Goal: Task Accomplishment & Management: Complete application form

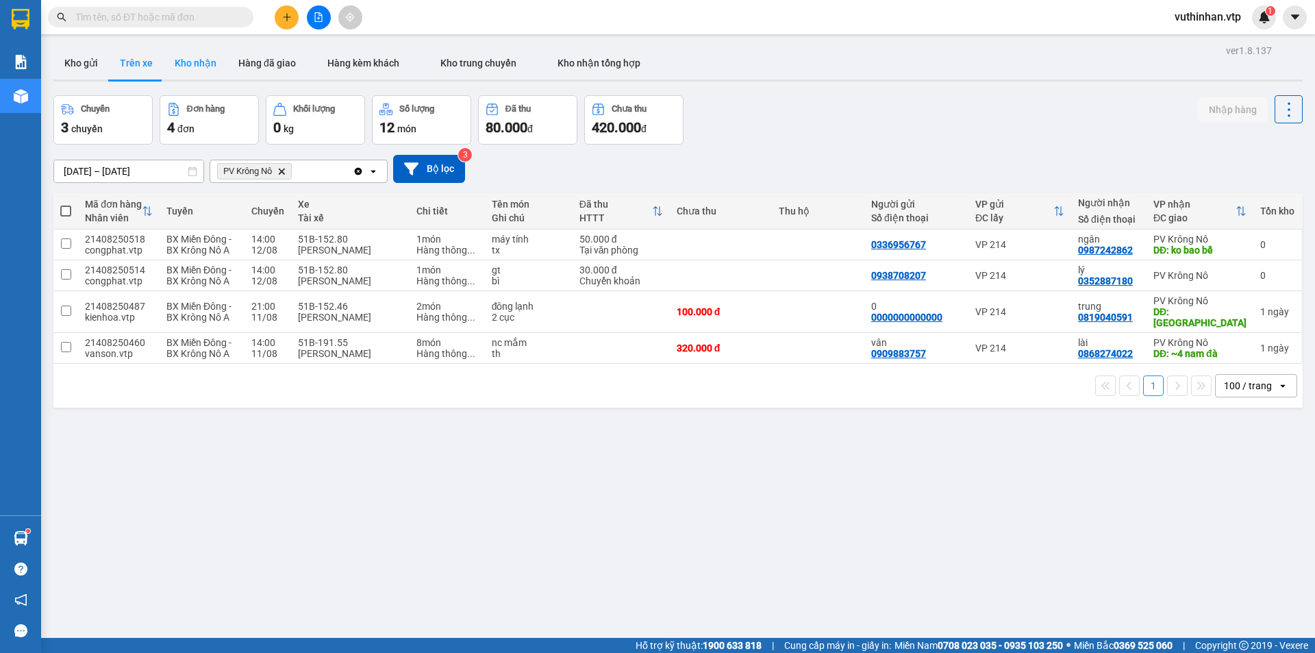
click at [194, 67] on button "Kho nhận" at bounding box center [196, 63] width 64 height 33
type input "04/08/2025 – 12/08/2025"
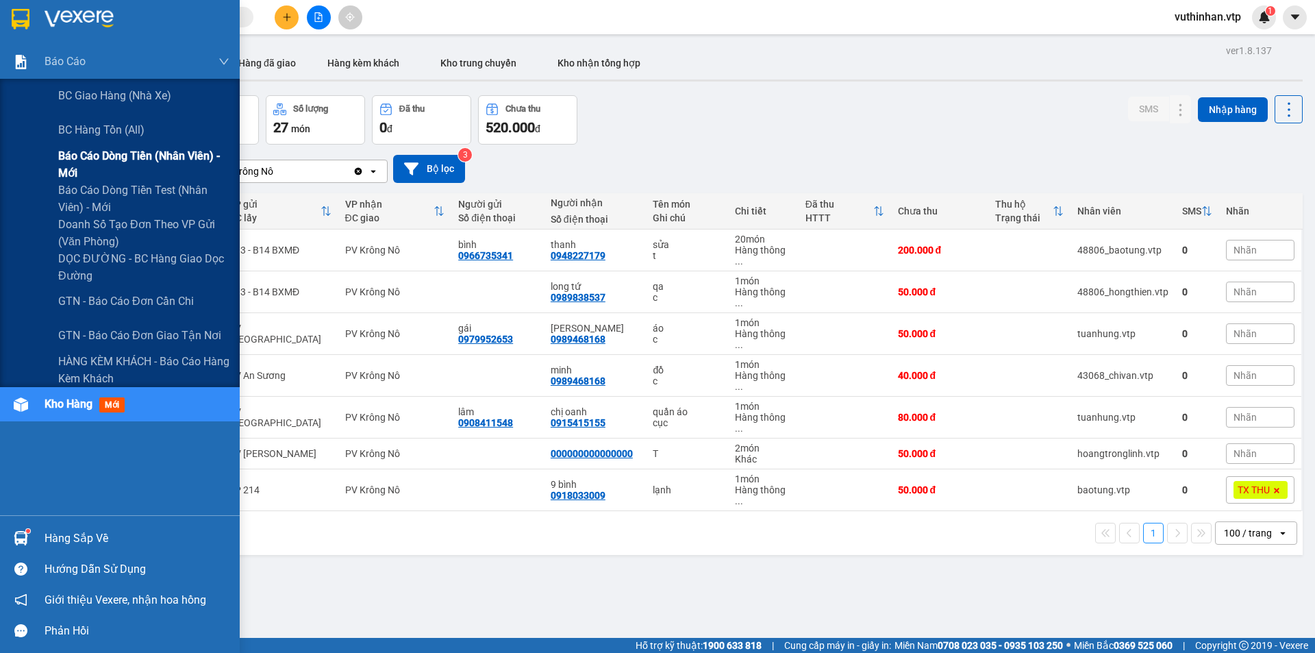
click at [58, 169] on div "Báo cáo dòng tiền (nhân viên) - mới" at bounding box center [120, 164] width 240 height 34
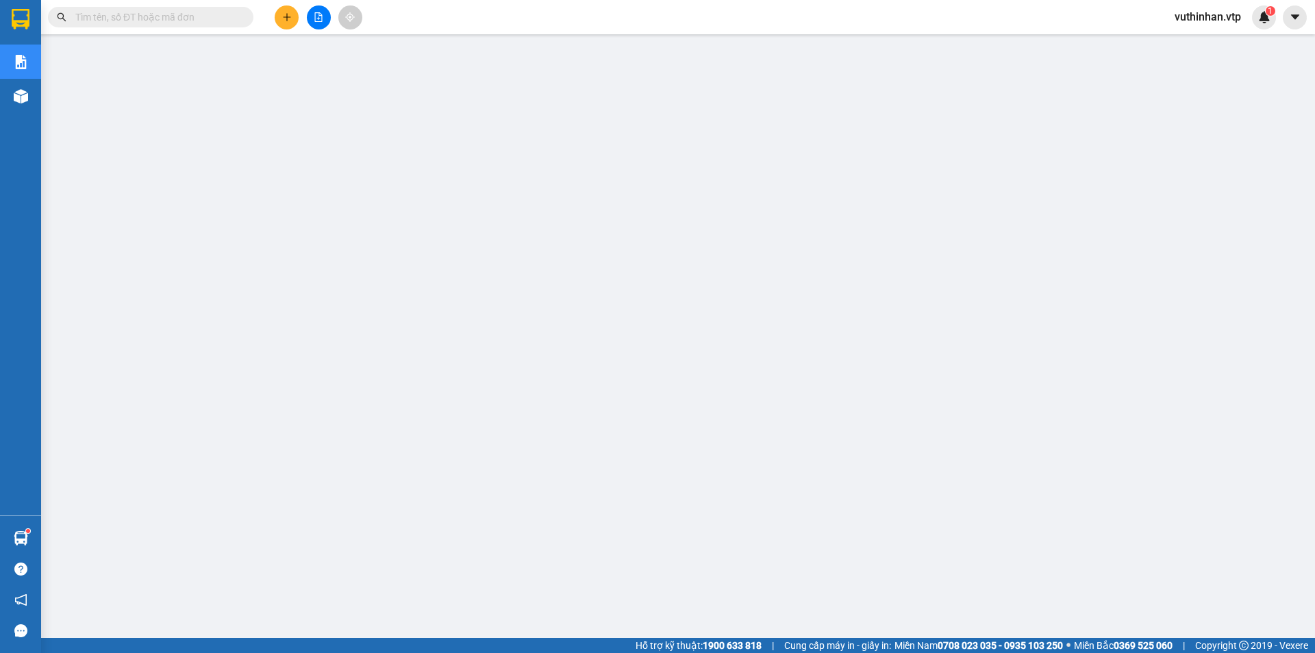
click at [1196, 24] on span "vuthinhan.vtp" at bounding box center [1208, 16] width 88 height 17
click at [1189, 40] on span "Đăng xuất" at bounding box center [1214, 42] width 60 height 15
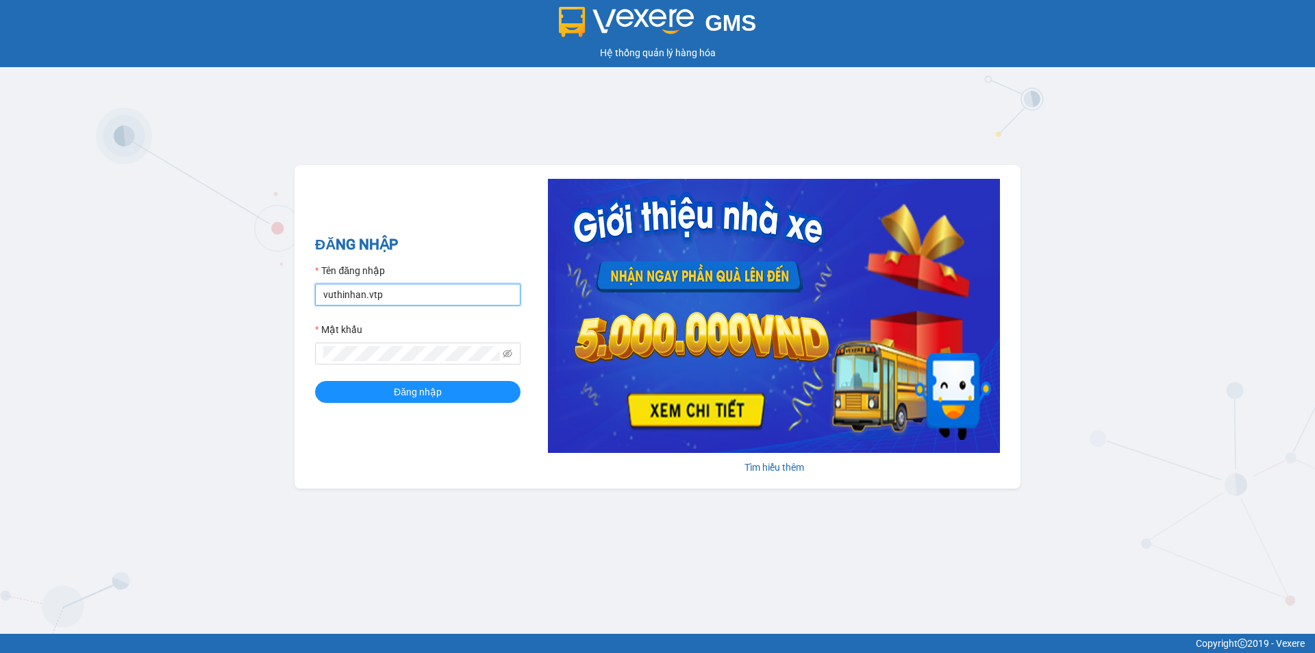
drag, startPoint x: 401, startPoint y: 291, endPoint x: 406, endPoint y: 299, distance: 8.6
click at [401, 291] on input "vuthinhan.vtp" at bounding box center [418, 295] width 206 height 22
type input "dothilehang.vtp"
click at [425, 406] on div "ĐĂNG NHẬP Tên đăng nhập dothilehang.vtp Mật khẩu Đăng nhập" at bounding box center [418, 327] width 206 height 186
click at [421, 382] on button "Đăng nhập" at bounding box center [418, 392] width 206 height 22
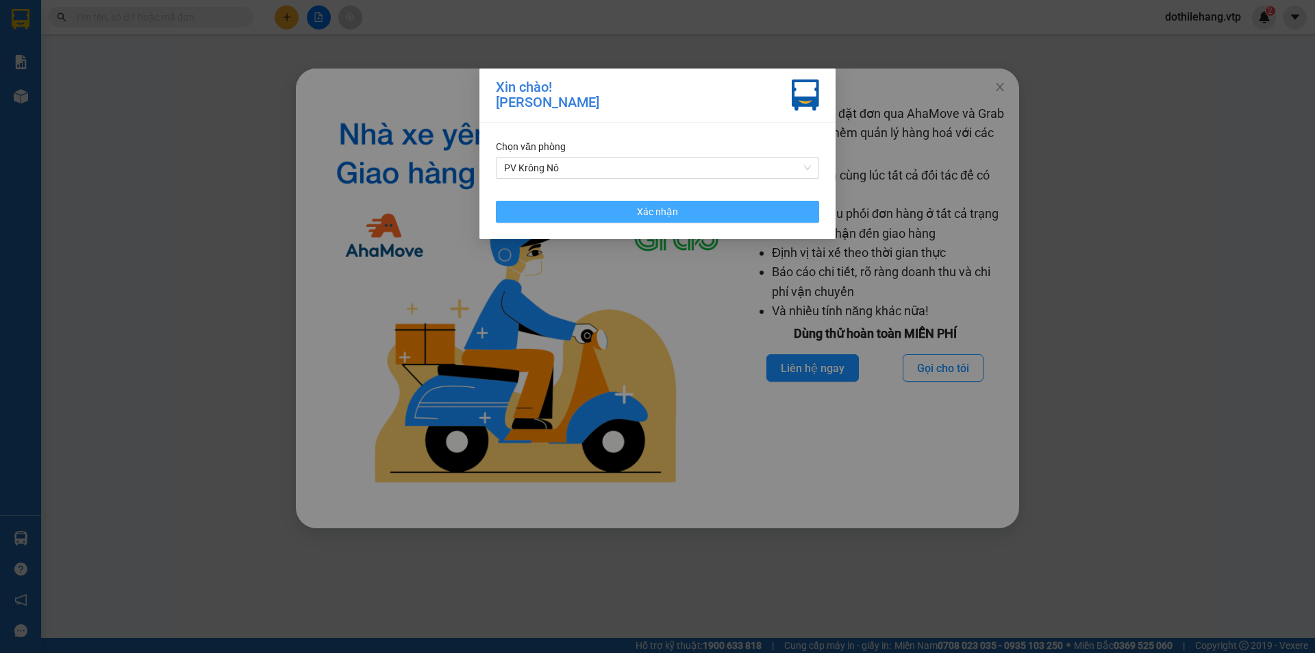
click at [666, 208] on span "Xác nhận" at bounding box center [657, 211] width 41 height 15
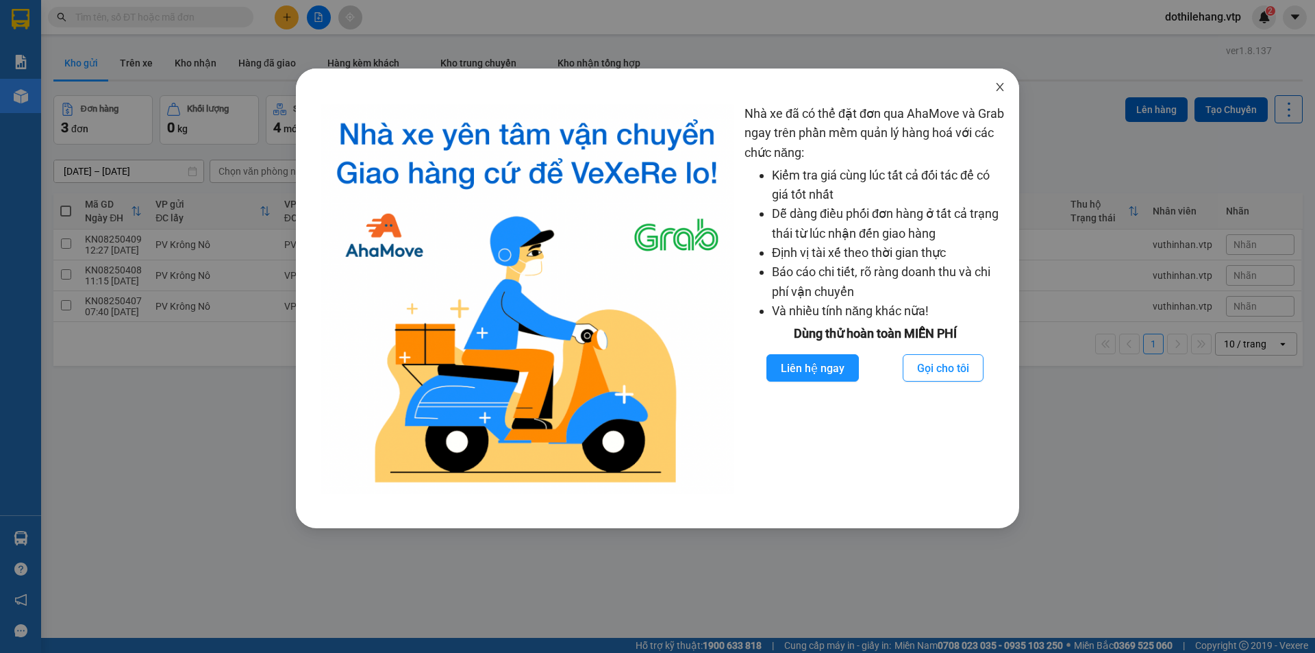
click at [1002, 88] on icon "close" at bounding box center [1000, 87] width 11 height 11
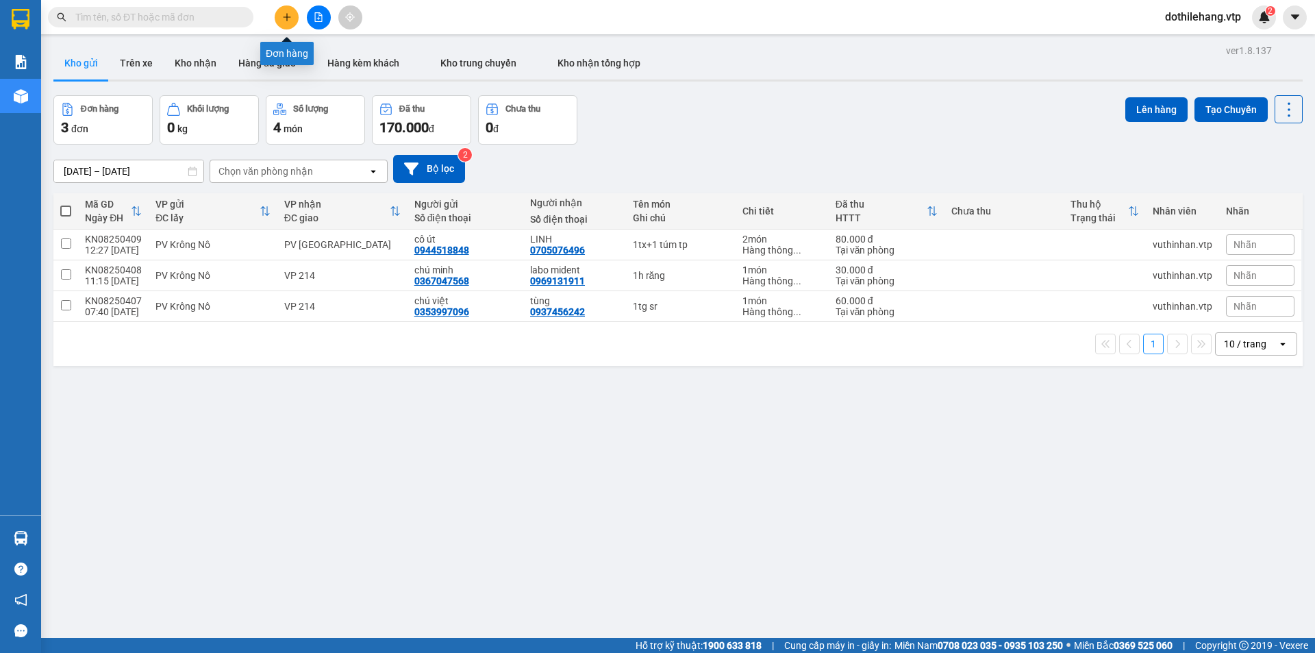
click at [285, 12] on icon "plus" at bounding box center [287, 17] width 10 height 10
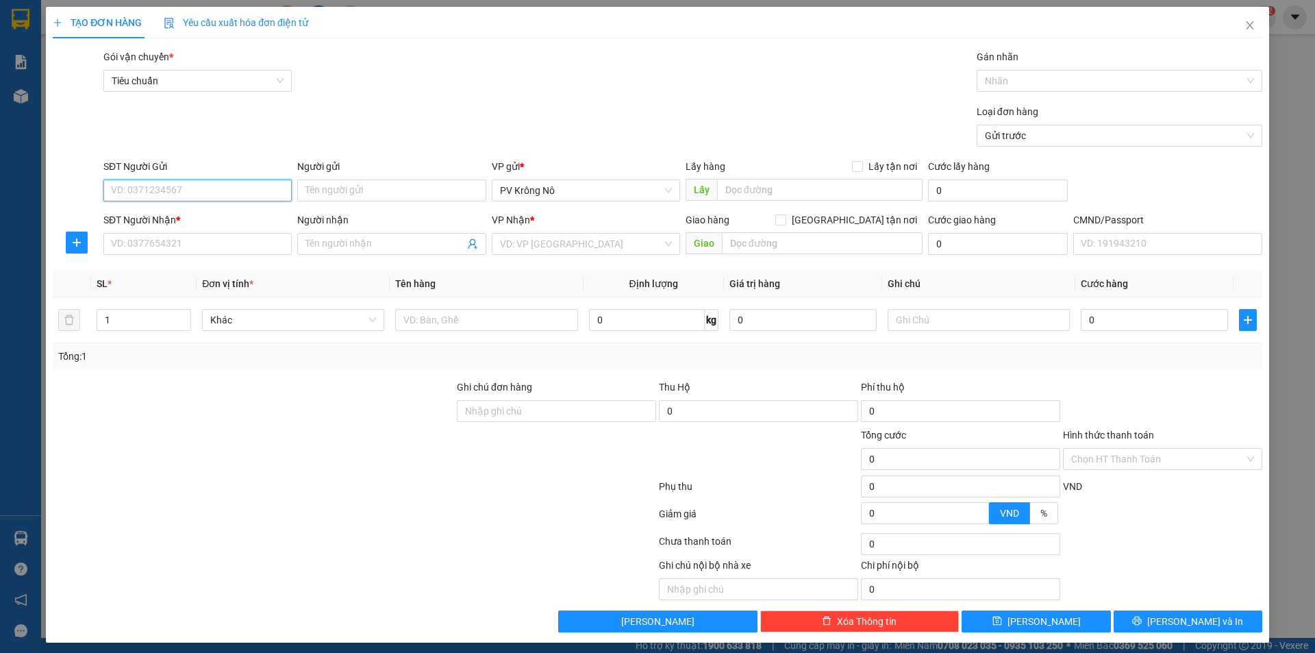
click at [236, 196] on input "SĐT Người Gửi" at bounding box center [197, 191] width 188 height 22
click at [193, 236] on input "SĐT Người Nhận *" at bounding box center [197, 244] width 188 height 22
click at [445, 321] on input "text" at bounding box center [486, 320] width 182 height 22
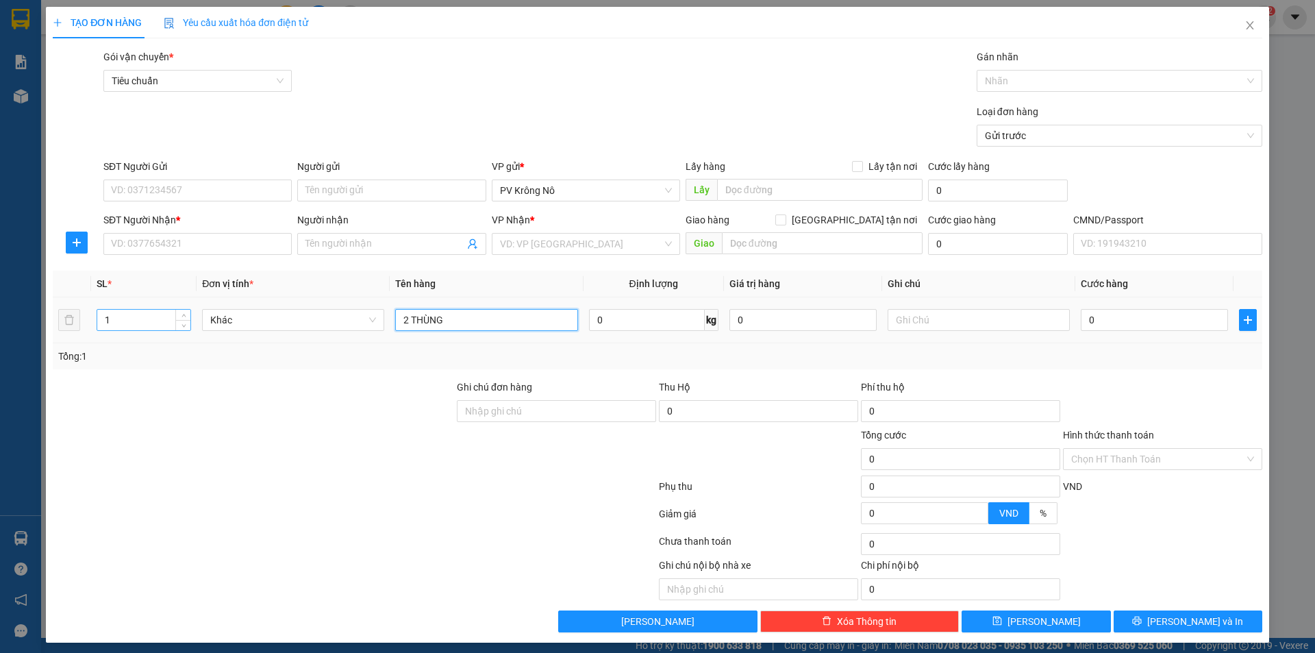
type input "2 THÙNG"
click at [129, 323] on input "1" at bounding box center [143, 320] width 93 height 21
type input "1"
type input "2"
click at [523, 239] on input "search" at bounding box center [581, 244] width 162 height 21
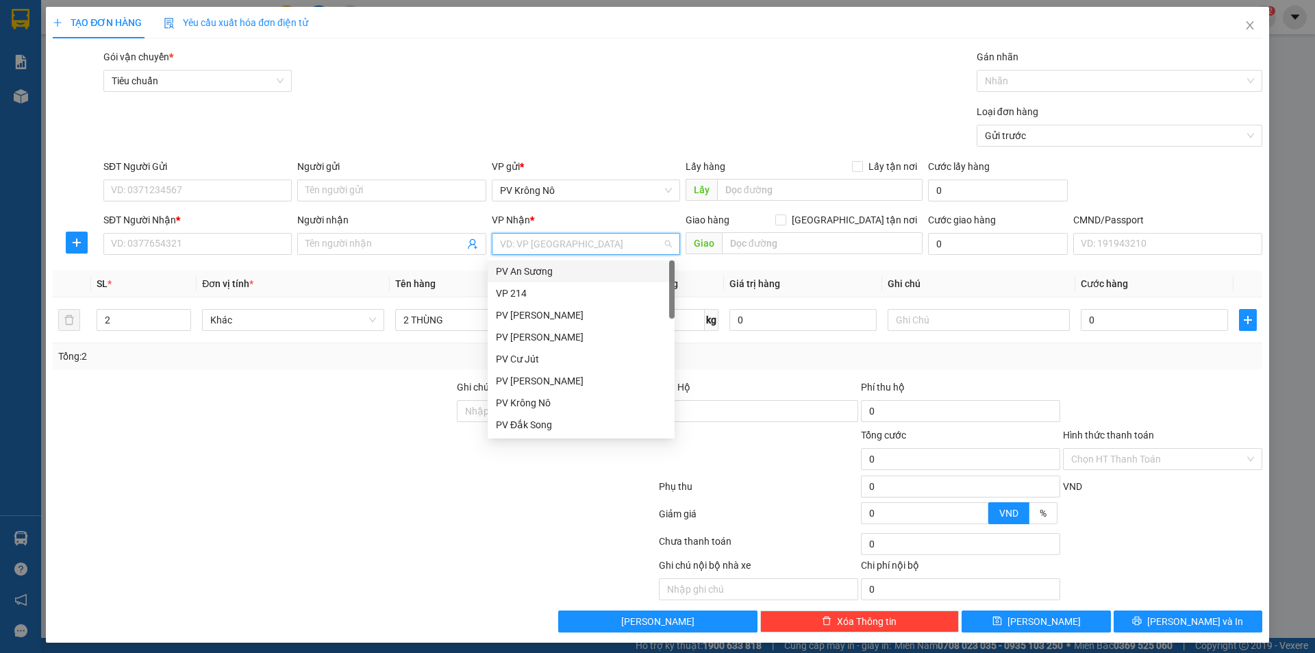
type input "4"
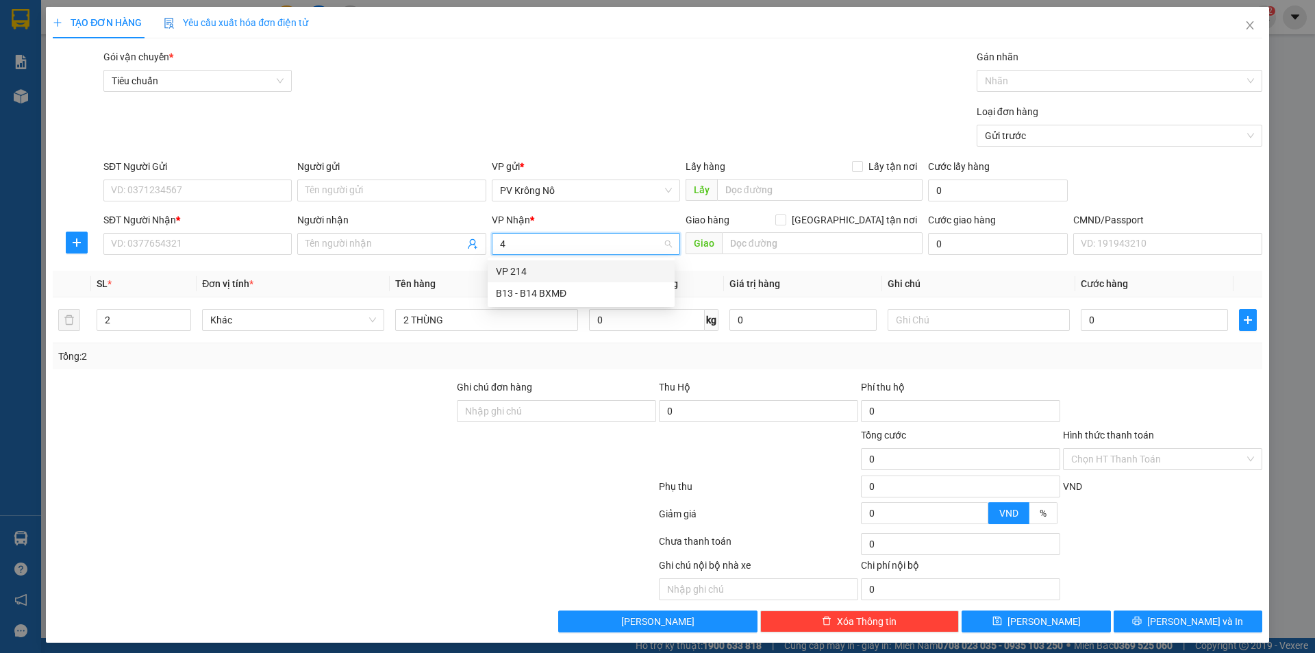
click at [518, 276] on div "VP 214" at bounding box center [581, 271] width 171 height 15
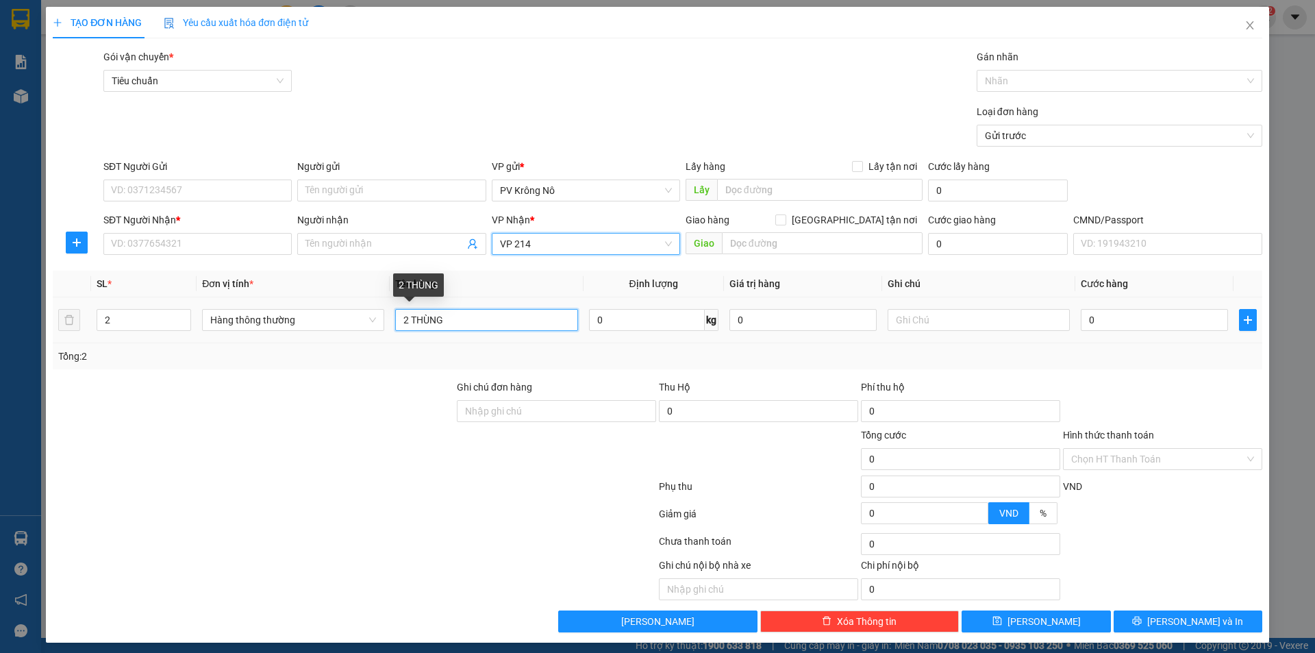
click at [467, 318] on input "2 THÙNG" at bounding box center [486, 320] width 182 height 22
click at [1114, 320] on input "0" at bounding box center [1154, 320] width 147 height 22
type input "001"
type input "1"
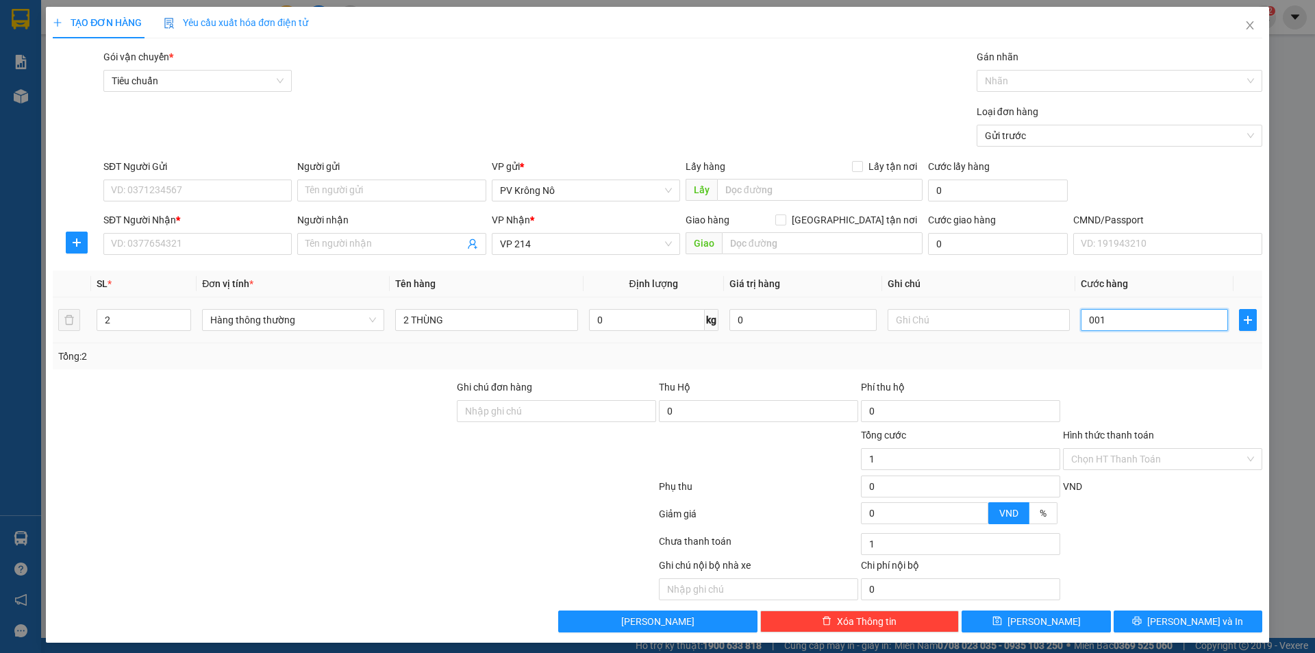
type input "0.010"
type input "10"
type input "00.100"
type input "100"
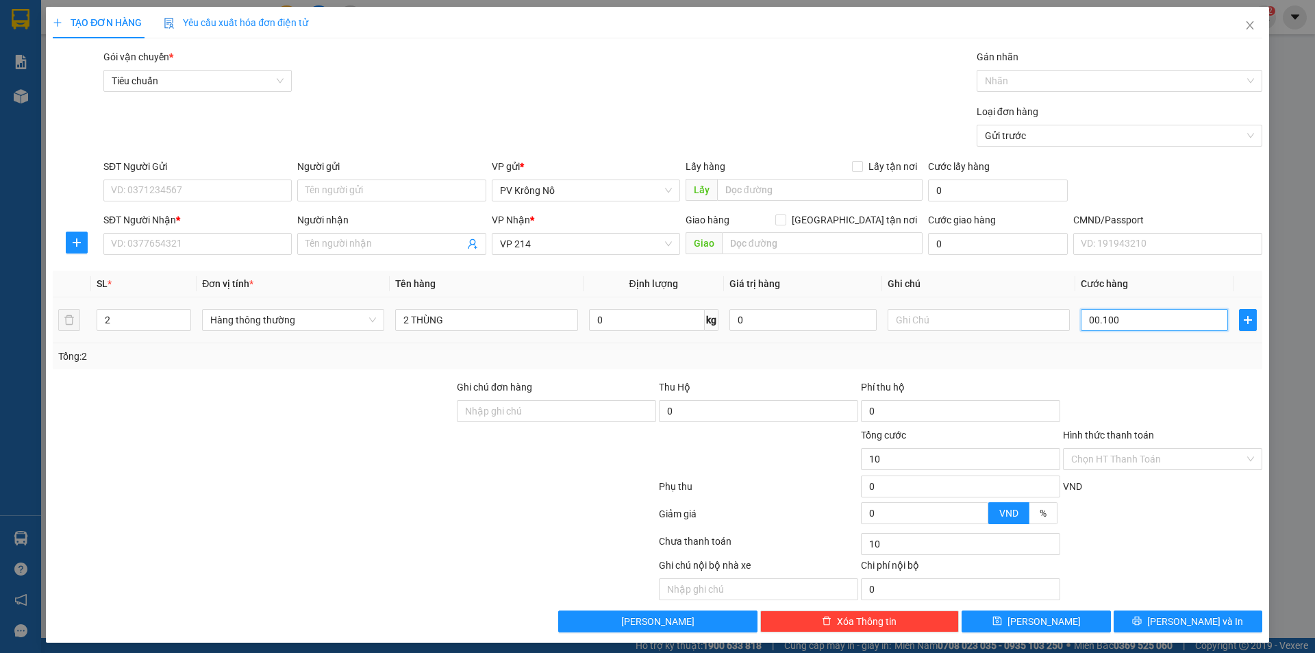
type input "100"
type input "0.001.000"
type input "1.000"
type input "000.001.000.000"
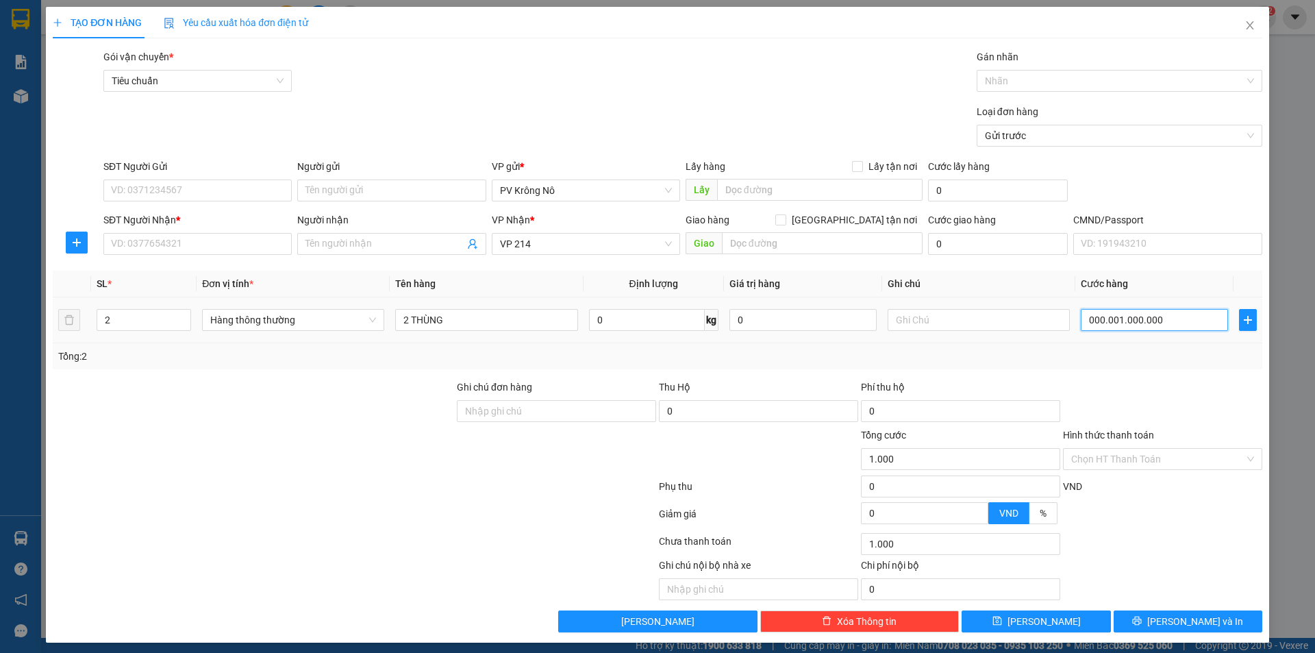
type input "1.000.000"
type input "00.000.100.000"
type input "100.000"
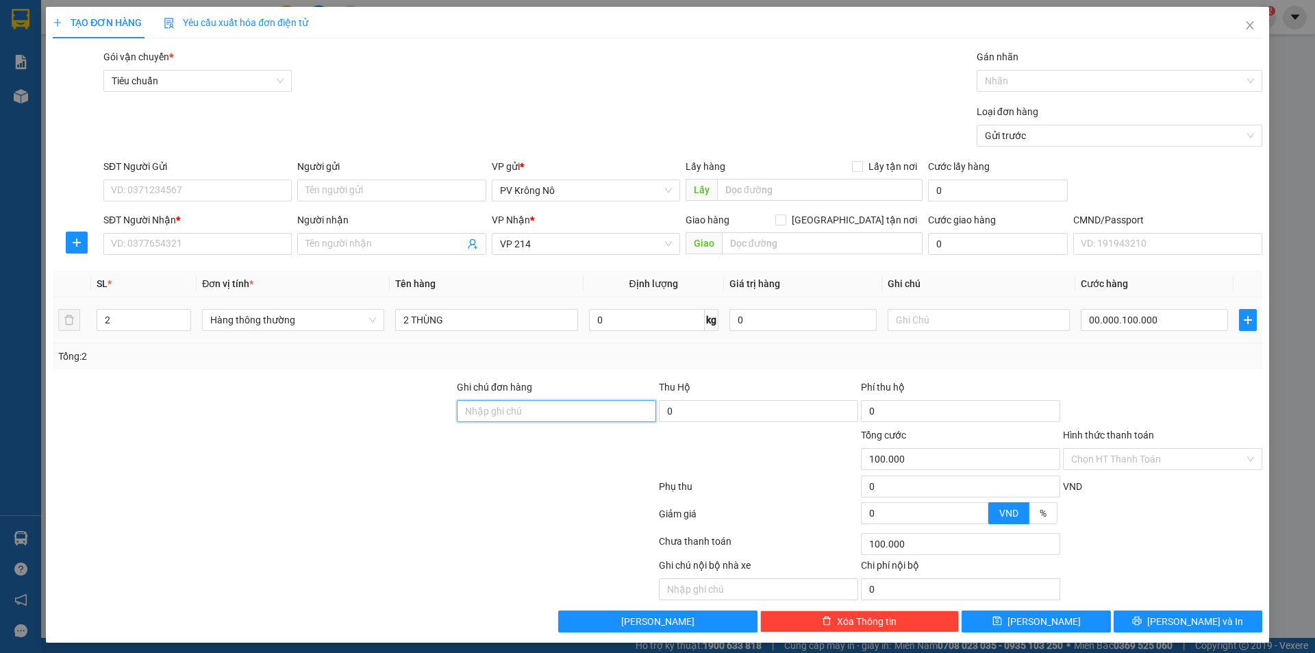
type input "100.000"
click at [233, 173] on div "SĐT Người Gửi" at bounding box center [197, 166] width 188 height 15
click at [233, 180] on input "SĐT Người Gửi" at bounding box center [197, 191] width 188 height 22
type input "0984858047"
click at [177, 240] on input "SĐT Người Nhận *" at bounding box center [197, 244] width 188 height 22
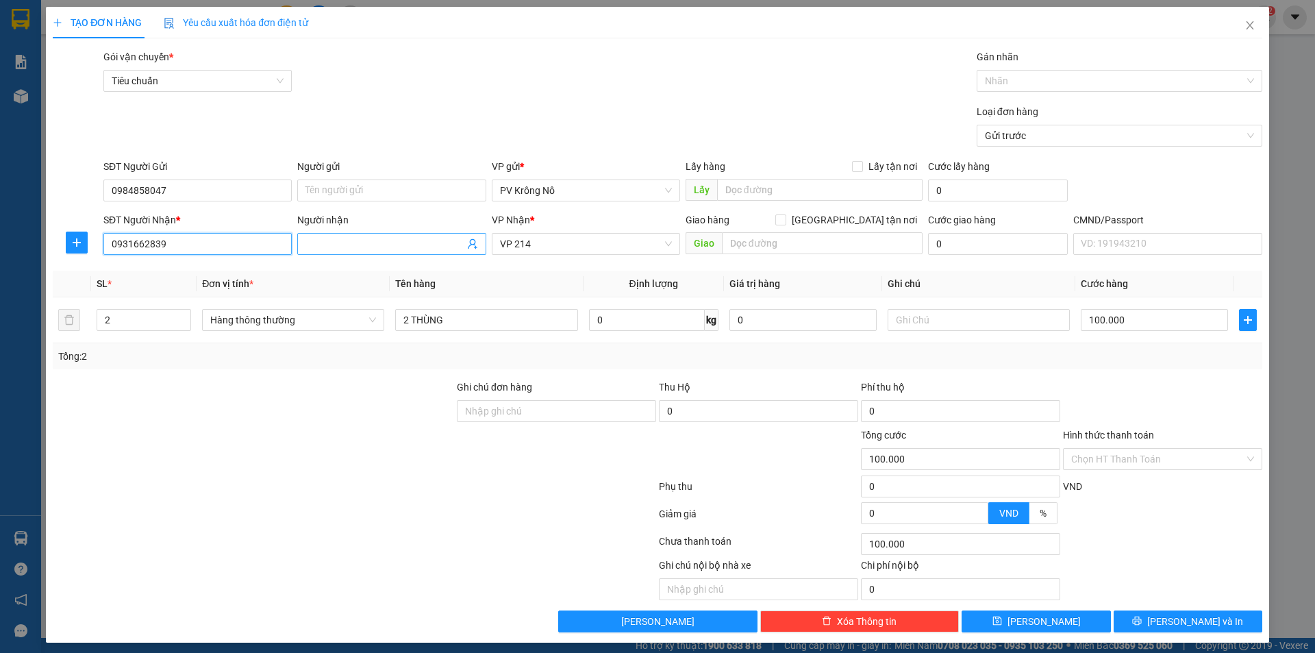
type input "0931662839"
click at [380, 245] on input "Người nhận" at bounding box center [385, 243] width 158 height 15
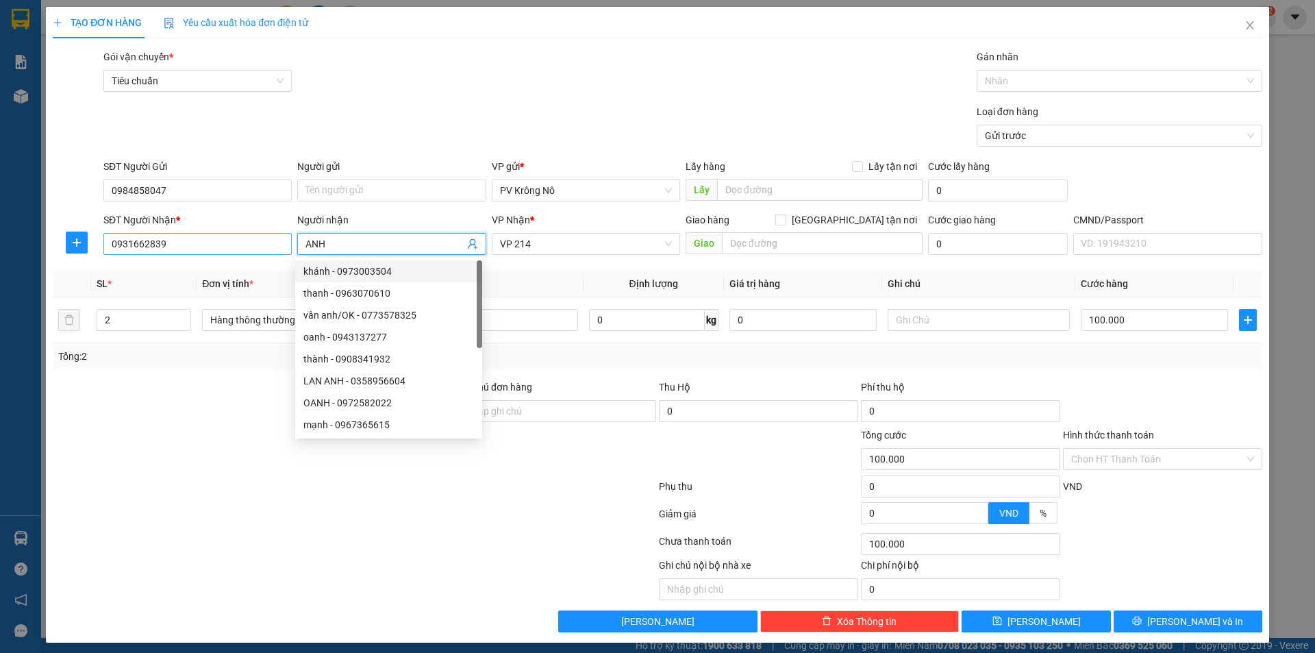
type input "ANH"
click at [190, 247] on input "0931662839" at bounding box center [197, 244] width 188 height 22
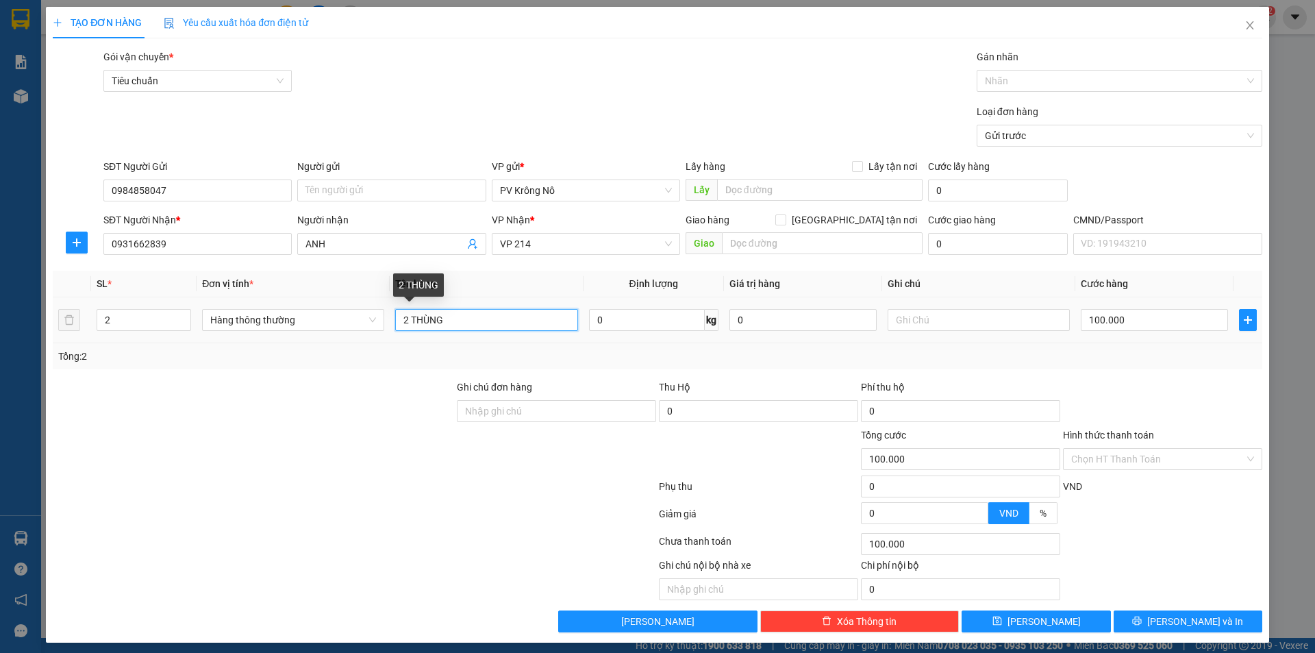
click at [482, 321] on input "2 THÙNG" at bounding box center [486, 320] width 182 height 22
type input "2 THÙNG SR"
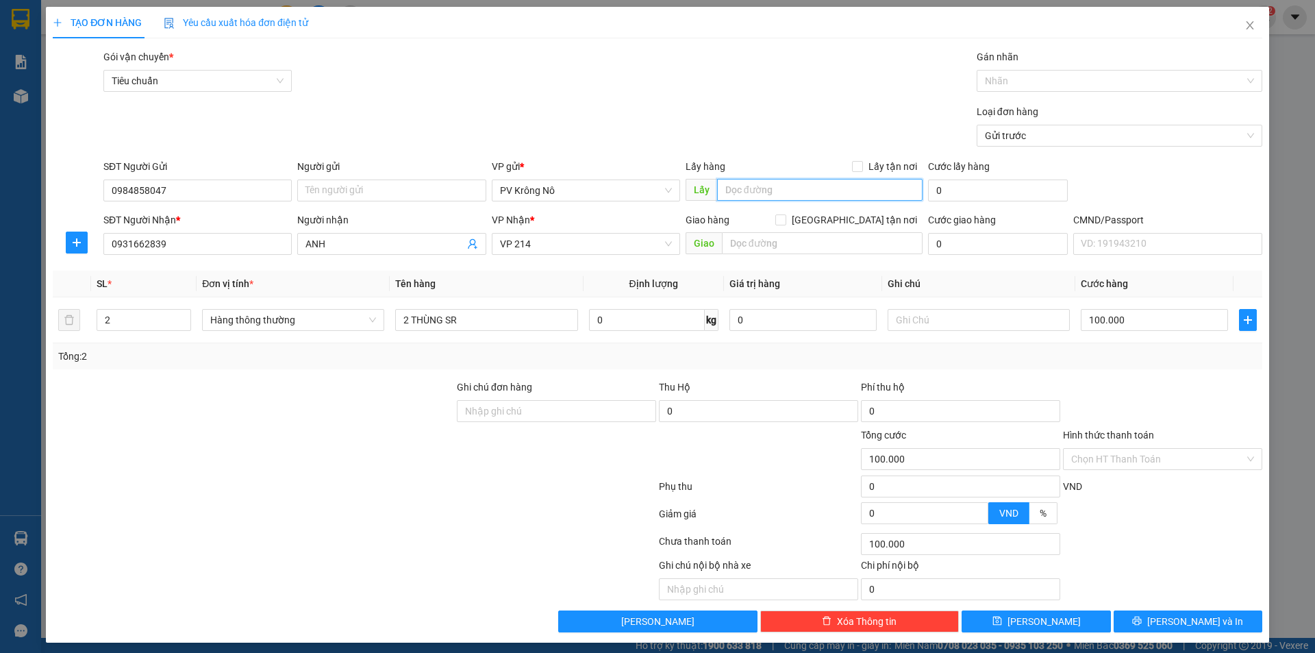
click at [755, 190] on input "text" at bounding box center [820, 190] width 206 height 22
click at [197, 186] on input "0984858047" at bounding box center [197, 191] width 188 height 22
drag, startPoint x: 175, startPoint y: 187, endPoint x: 92, endPoint y: 174, distance: 83.2
click at [92, 174] on div "SĐT Người Gửi 0984858047 0984858047 Người gửi Tên người gửi VP gửi * PV Krông N…" at bounding box center [657, 183] width 1213 height 48
click at [776, 193] on input "[PERSON_NAME](" at bounding box center [820, 190] width 206 height 22
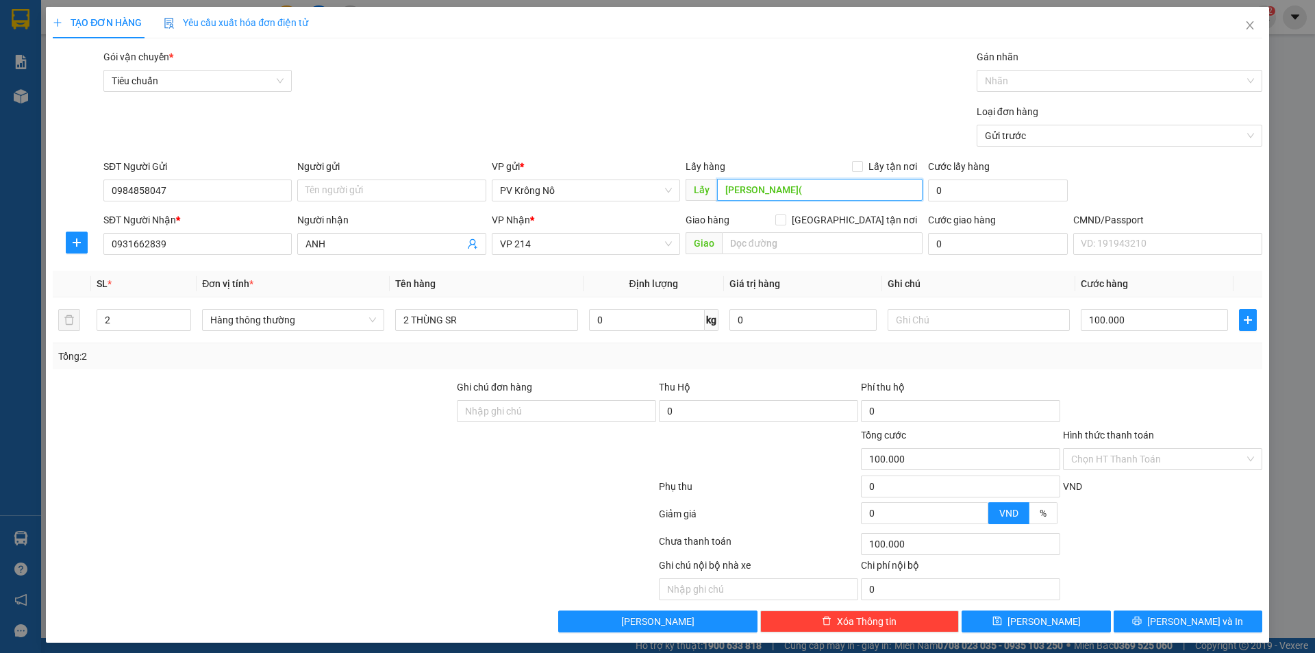
click at [776, 193] on input "[PERSON_NAME](" at bounding box center [820, 190] width 206 height 22
paste input "0984858047"
type input "NAM NIA(0984858047)"
click at [1050, 623] on button "[PERSON_NAME]" at bounding box center [1036, 621] width 149 height 22
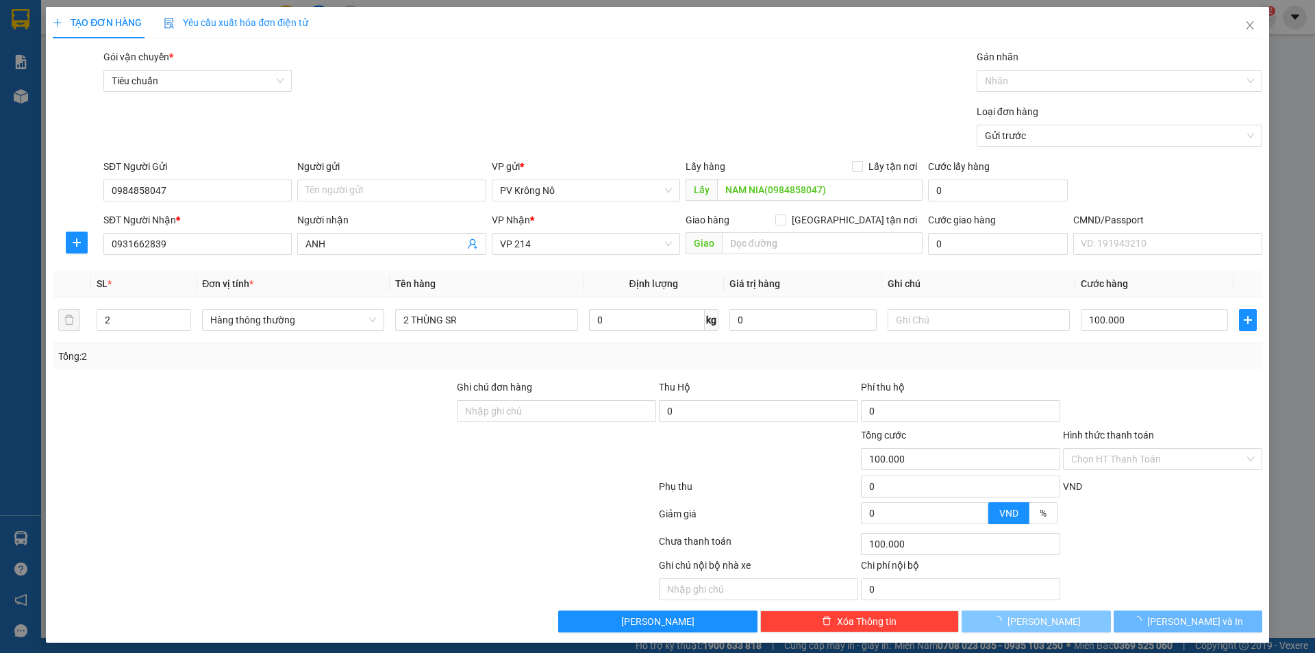
type input "1"
type input "0"
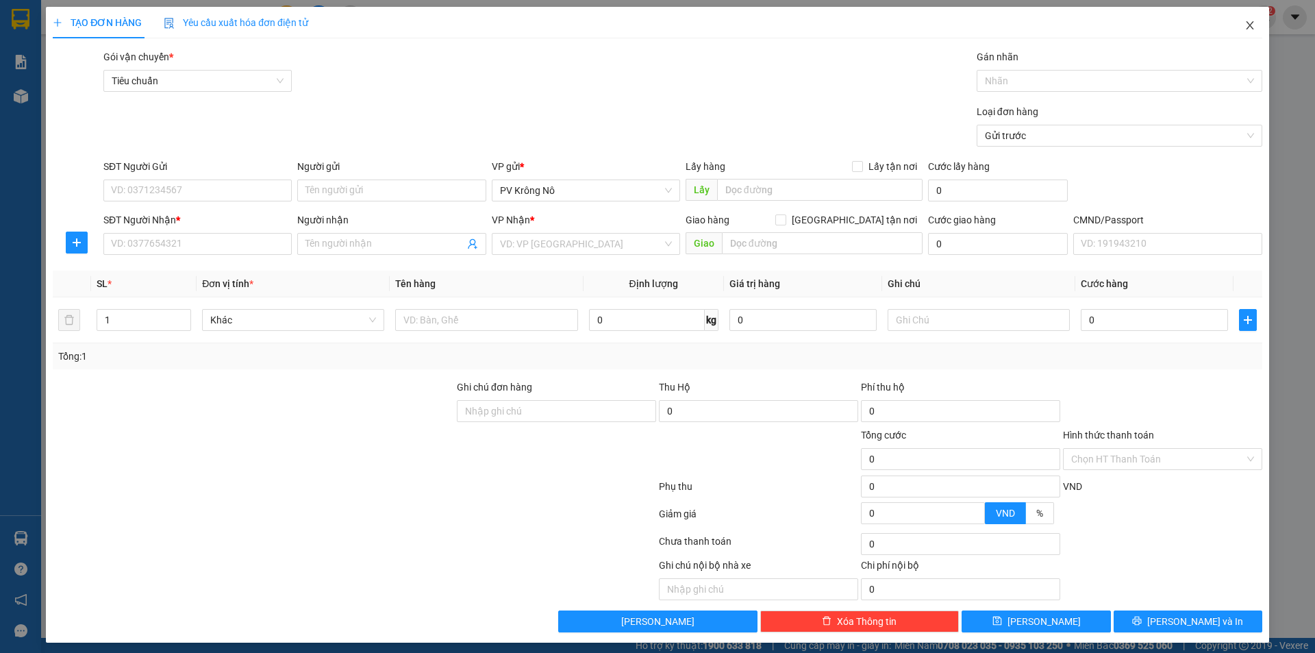
click at [1245, 27] on icon "close" at bounding box center [1250, 25] width 11 height 11
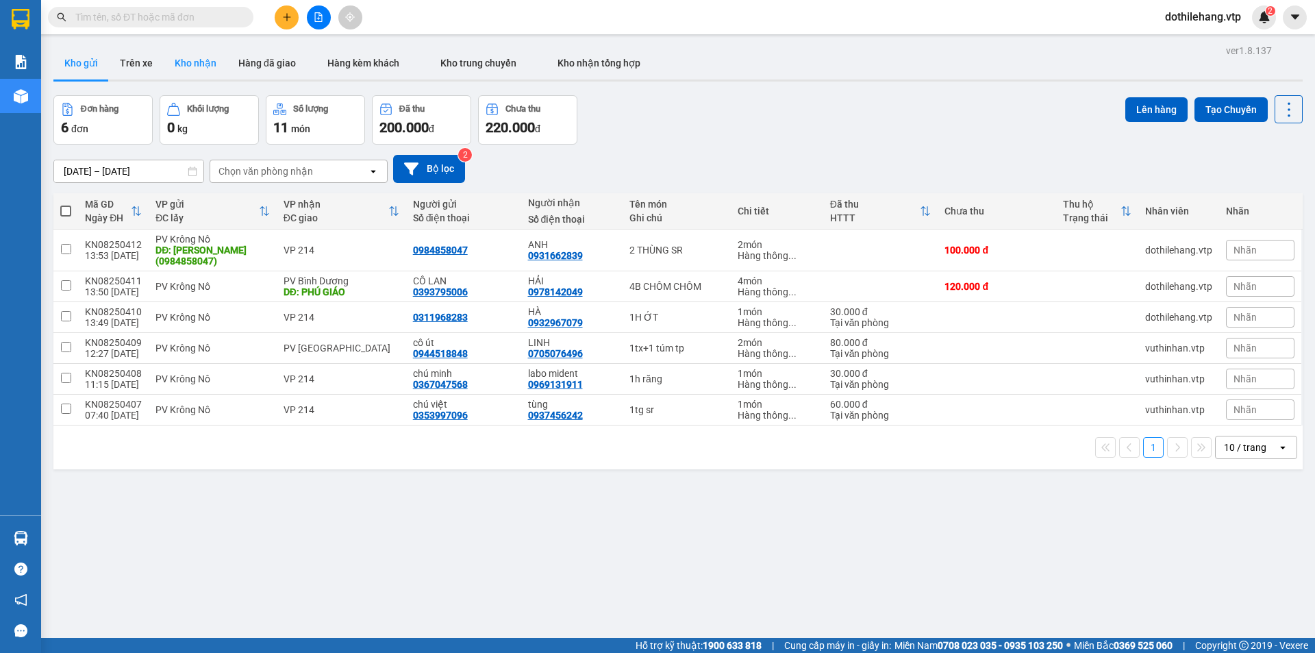
click at [179, 63] on button "Kho nhận" at bounding box center [196, 63] width 64 height 33
